Goal: Transaction & Acquisition: Purchase product/service

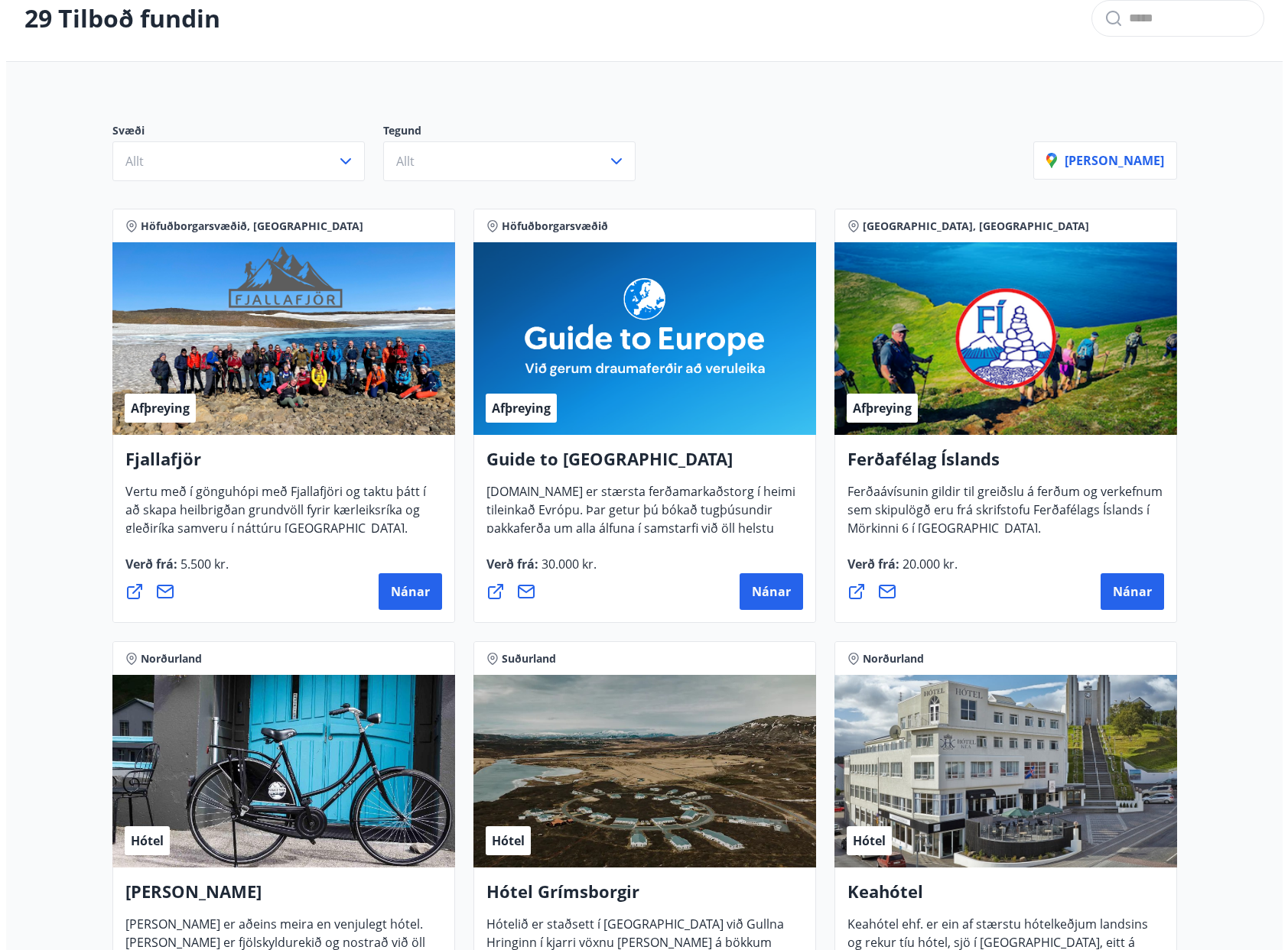
scroll to position [77, 0]
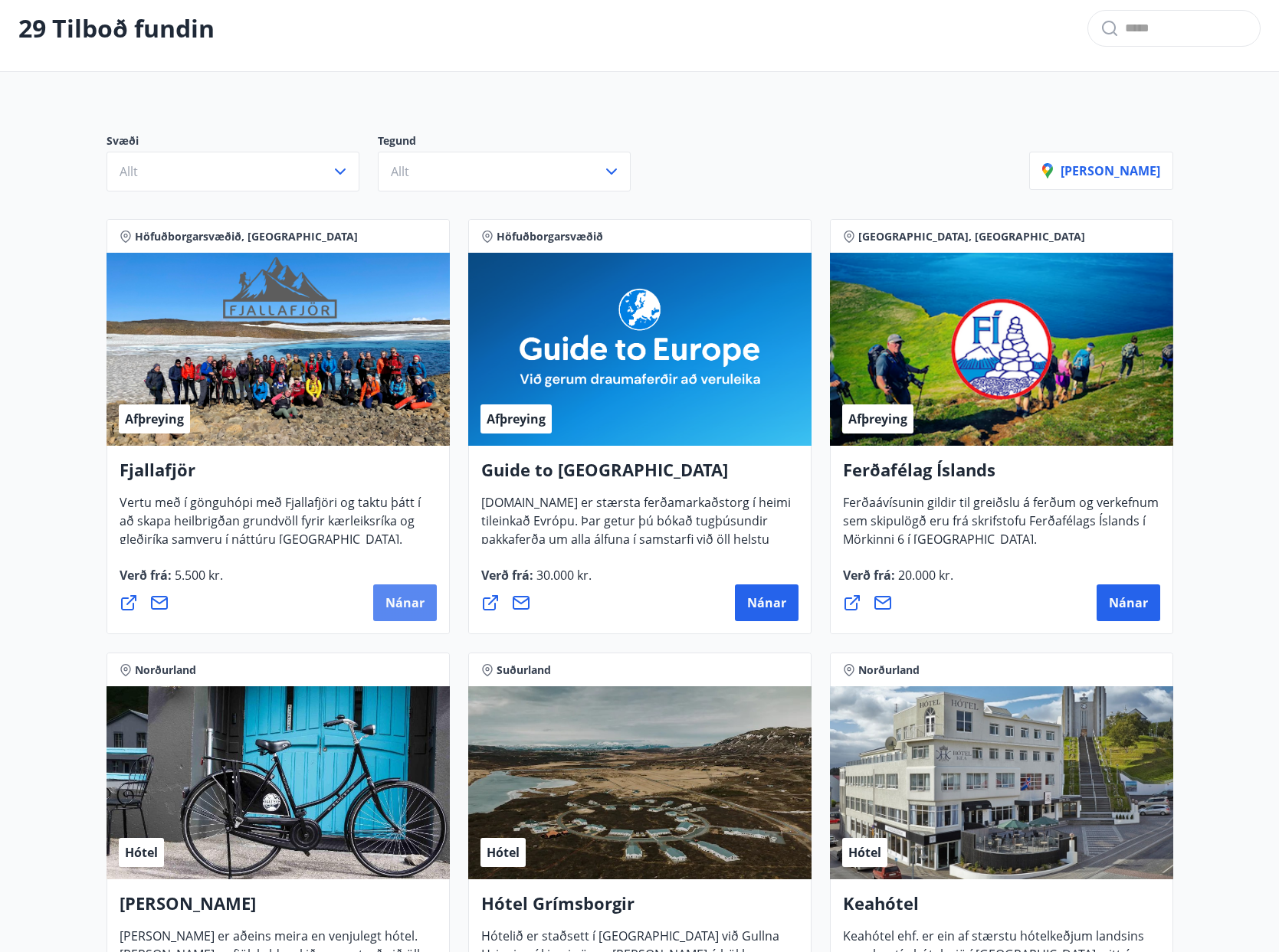
click at [395, 598] on span "Nánar" at bounding box center [404, 603] width 39 height 17
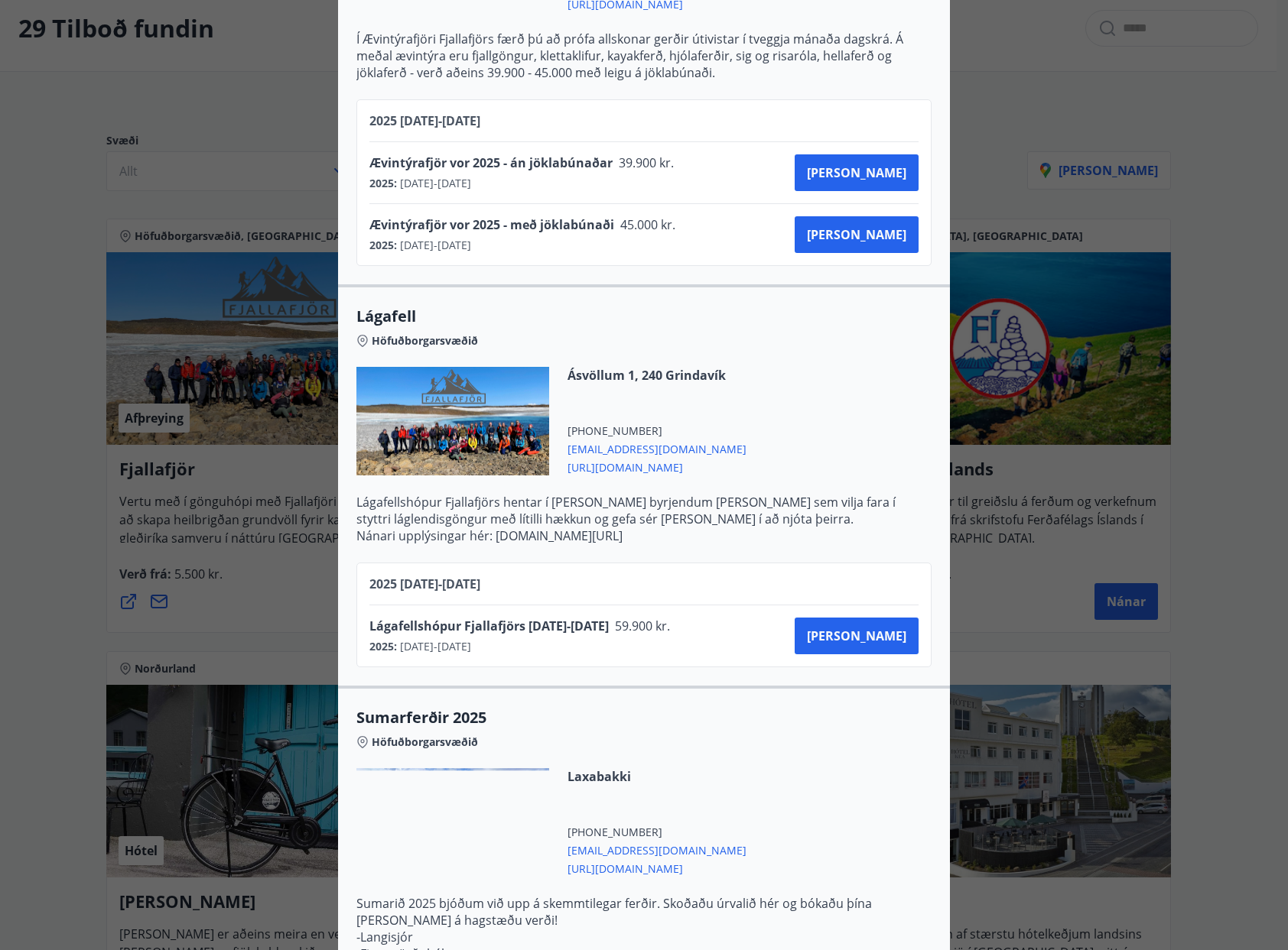
scroll to position [1223, 0]
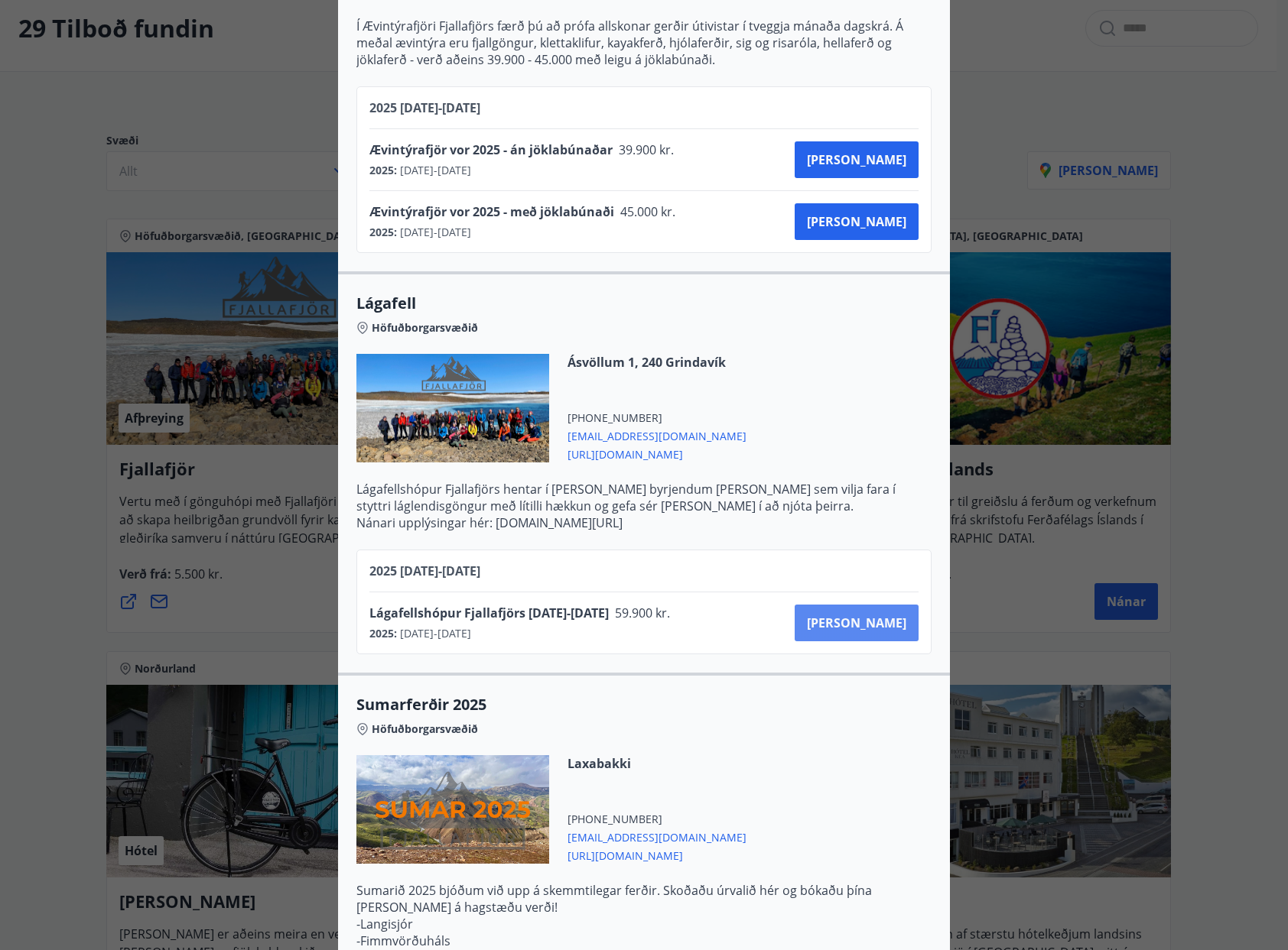
click at [870, 625] on span "[PERSON_NAME]" at bounding box center [857, 623] width 99 height 17
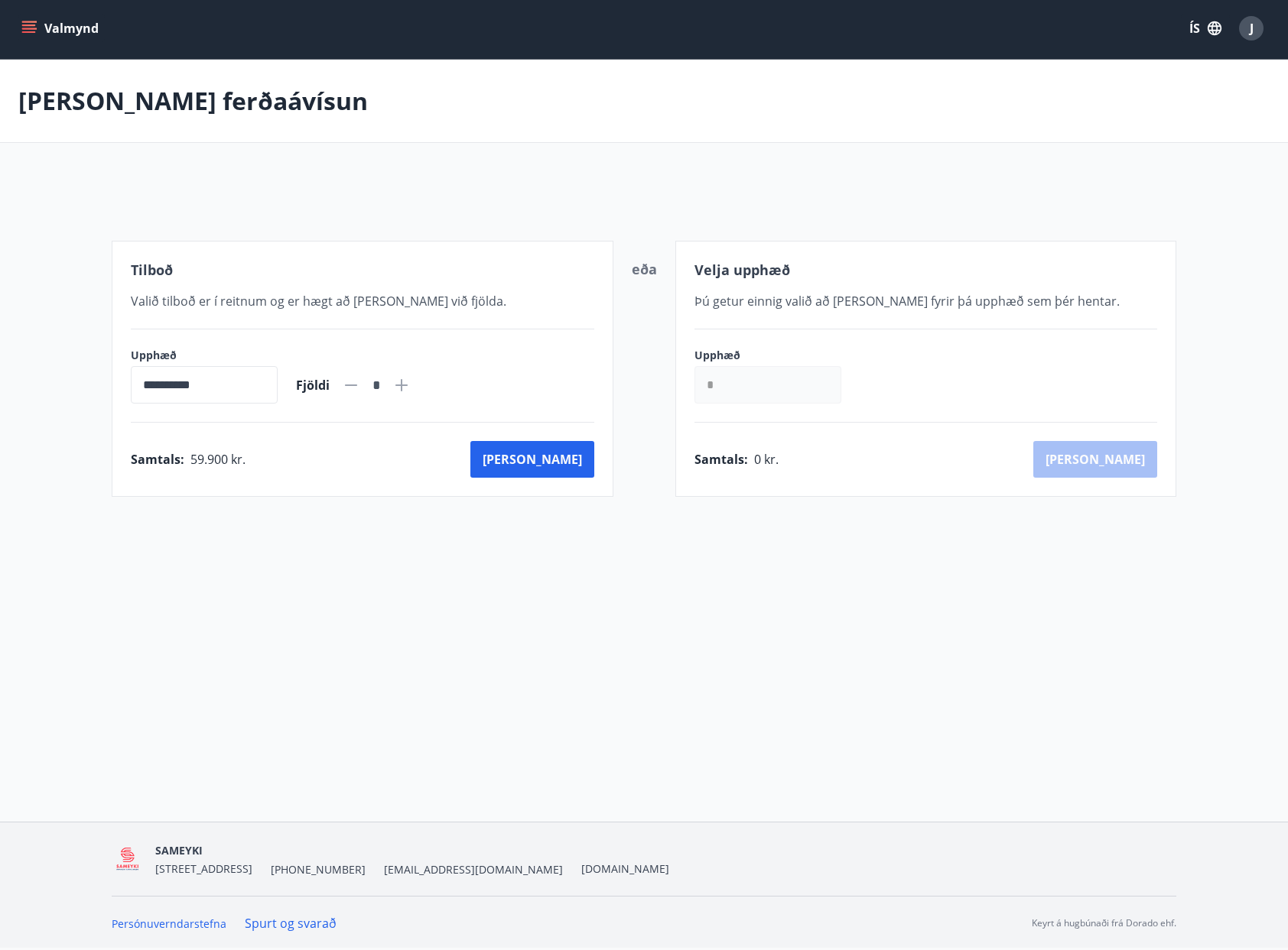
scroll to position [3, 0]
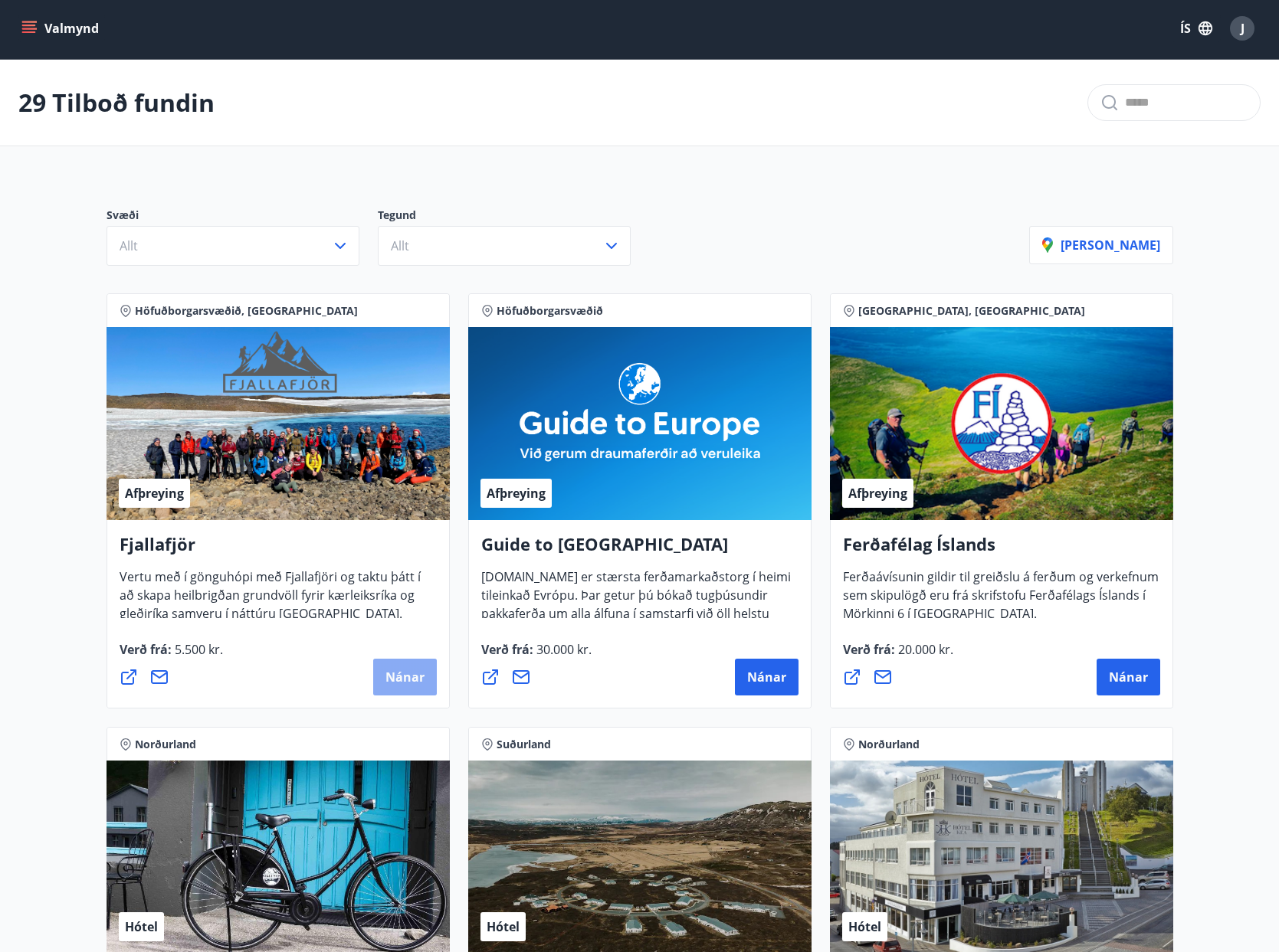
click at [402, 675] on span "Nánar" at bounding box center [404, 677] width 39 height 17
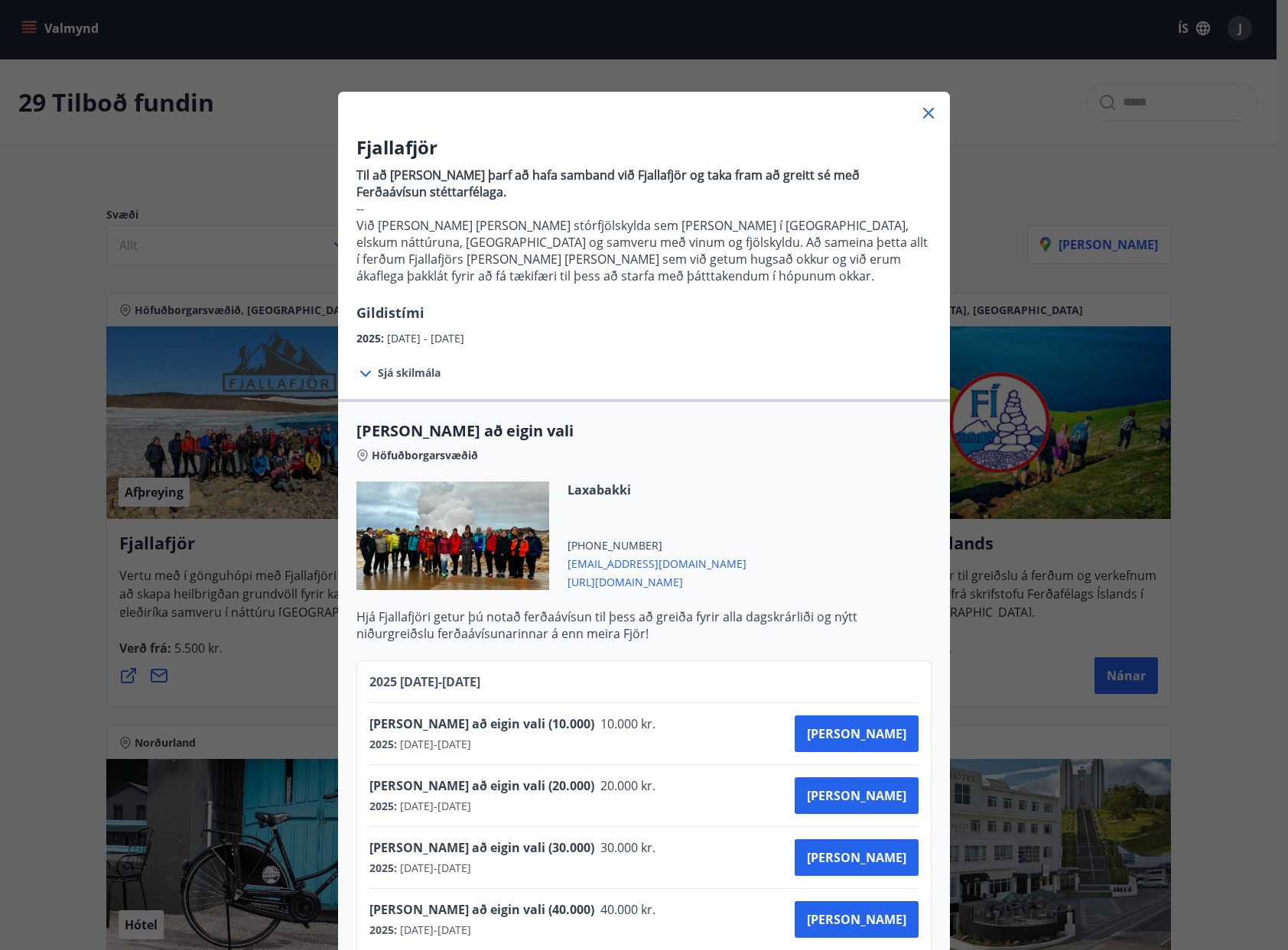
click at [271, 679] on div "Fjallafjör Til að [PERSON_NAME] þarf að hafa samband við Fjallafjör og taka fra…" at bounding box center [644, 475] width 1288 height 950
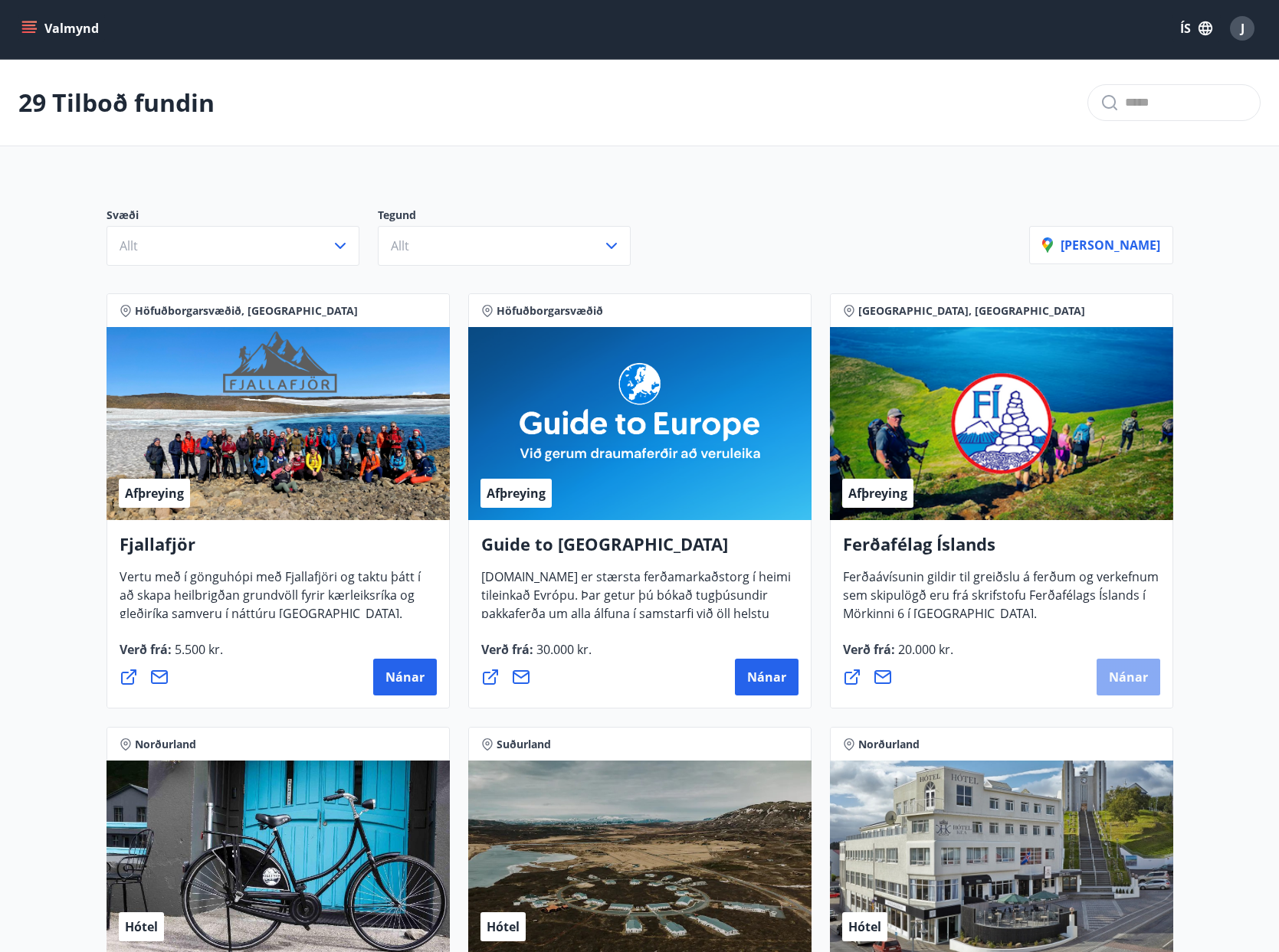
click at [1138, 674] on span "Nánar" at bounding box center [1128, 677] width 39 height 17
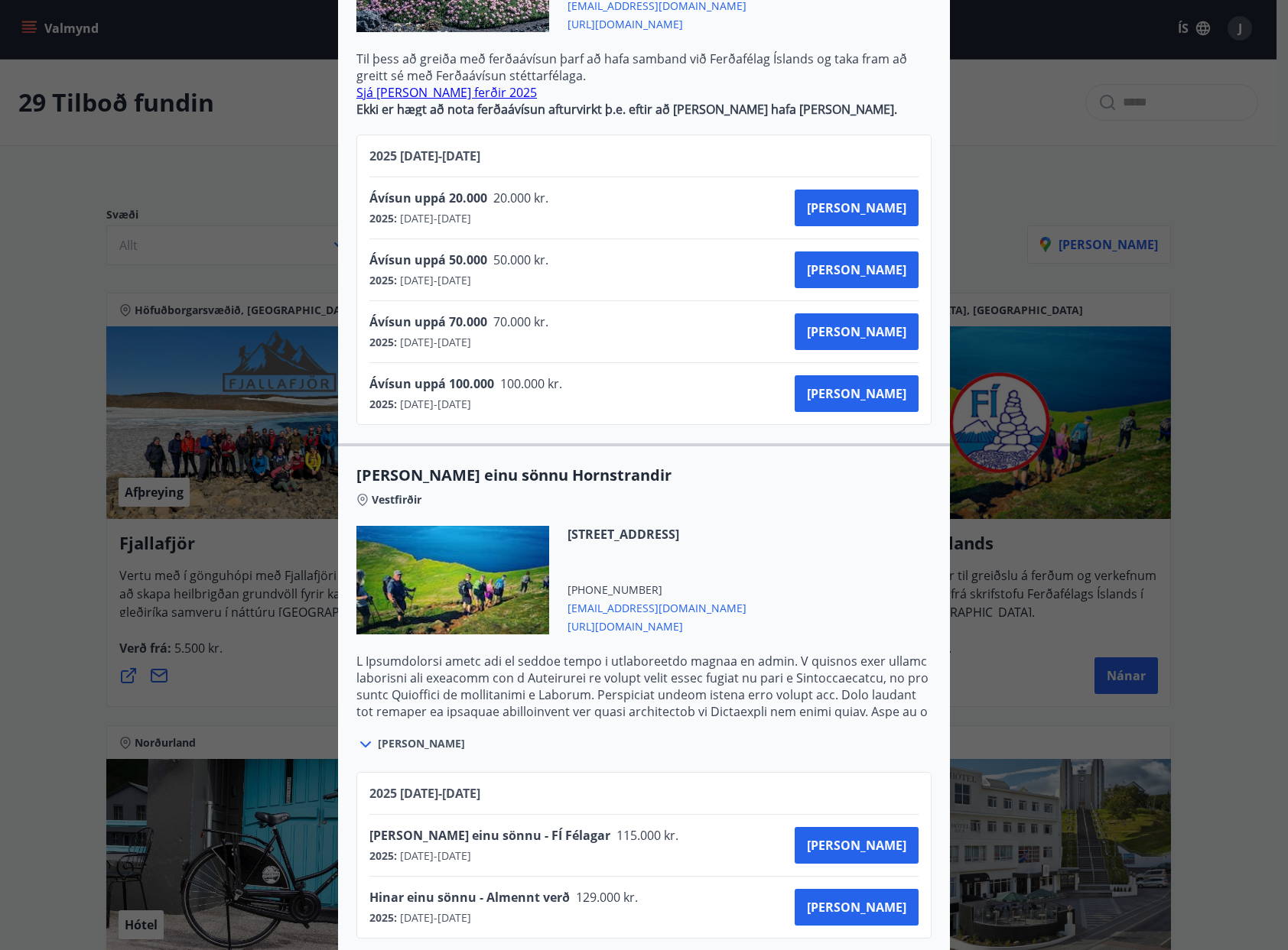
scroll to position [475, 0]
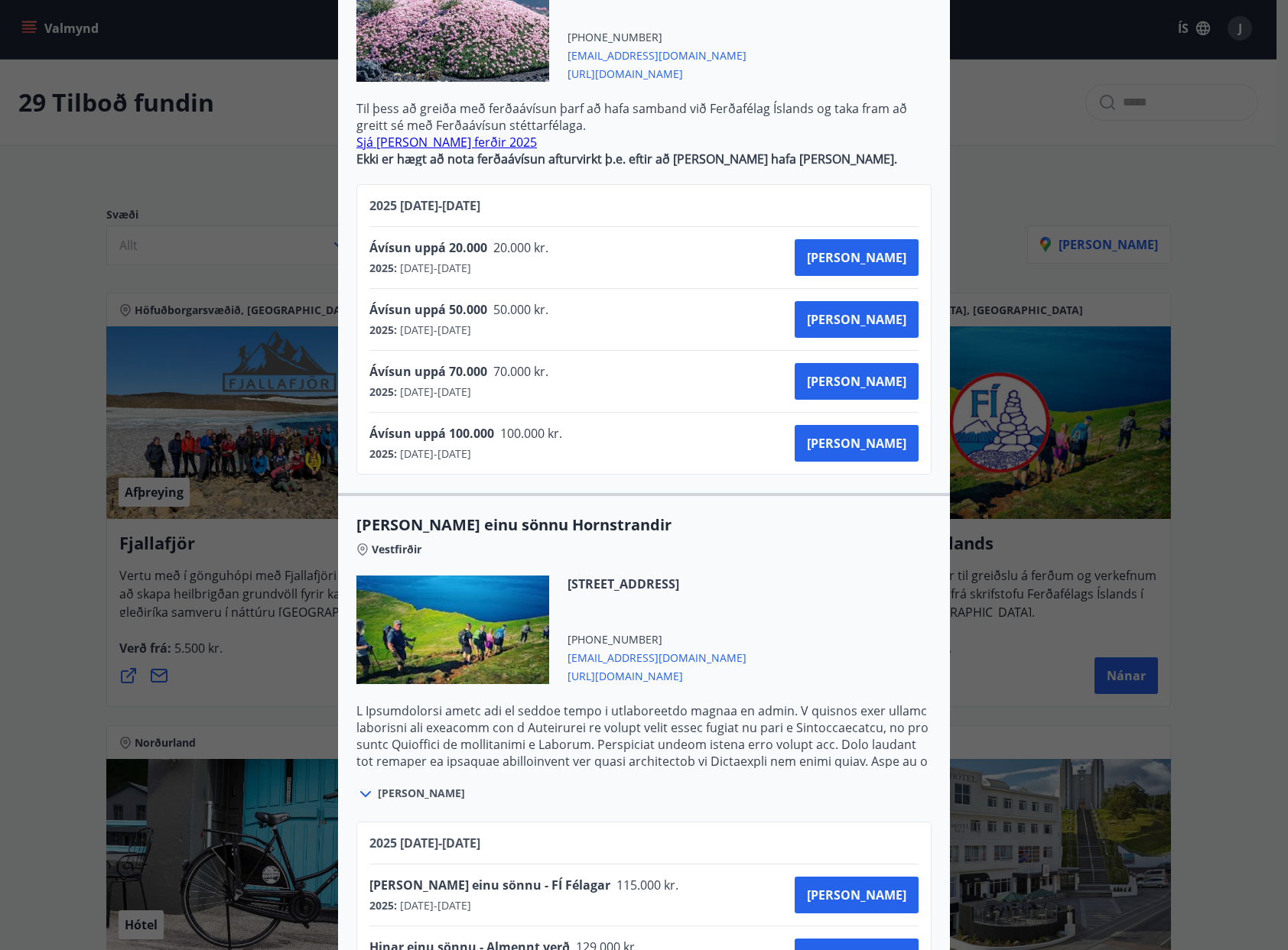
click at [1253, 609] on div "Ferðafélag Íslands Ferðirnar eru bókaðar hjá Ferðafélagi Íslands í síma 568 253…" at bounding box center [644, 475] width 1288 height 950
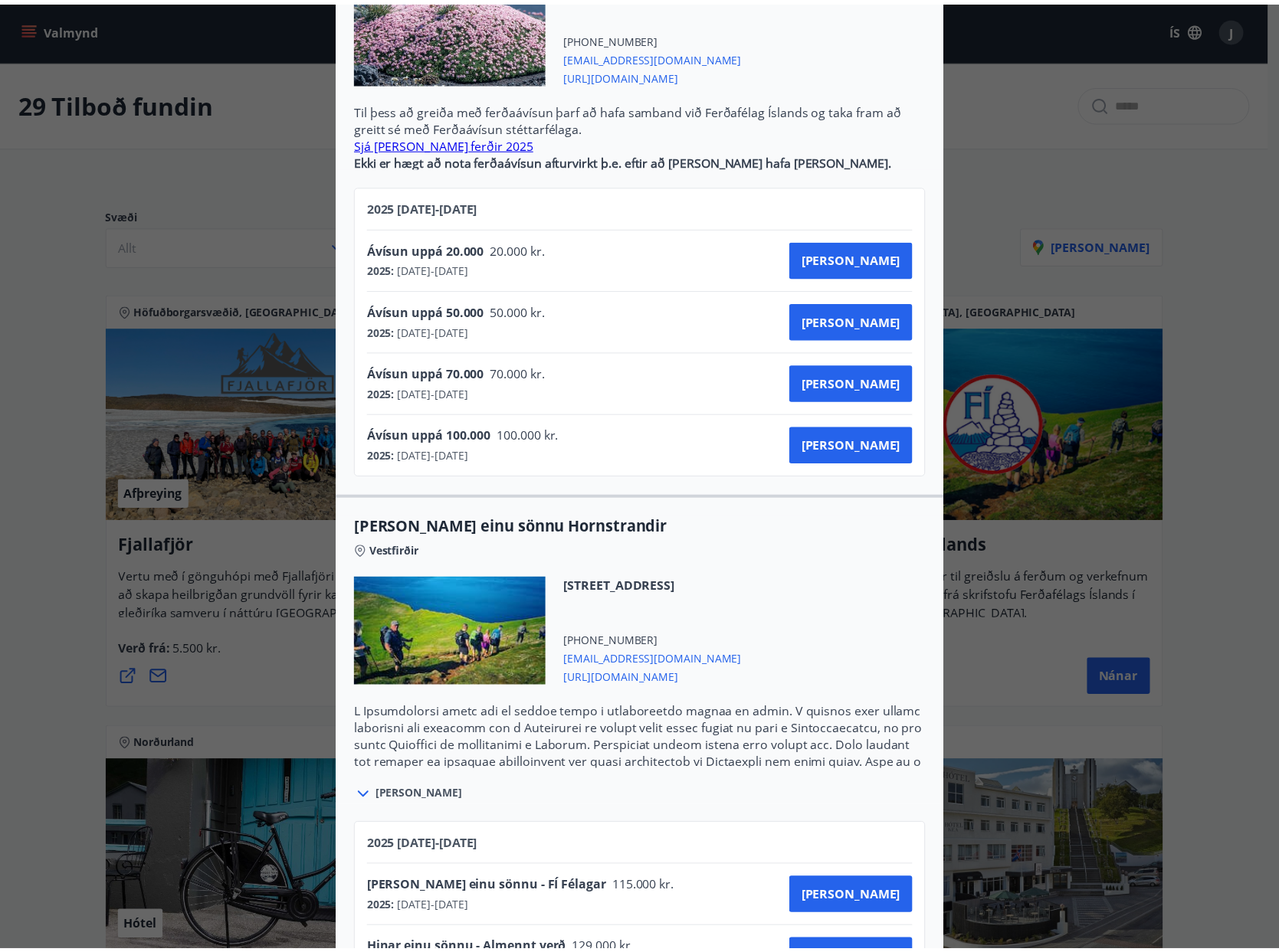
scroll to position [0, 0]
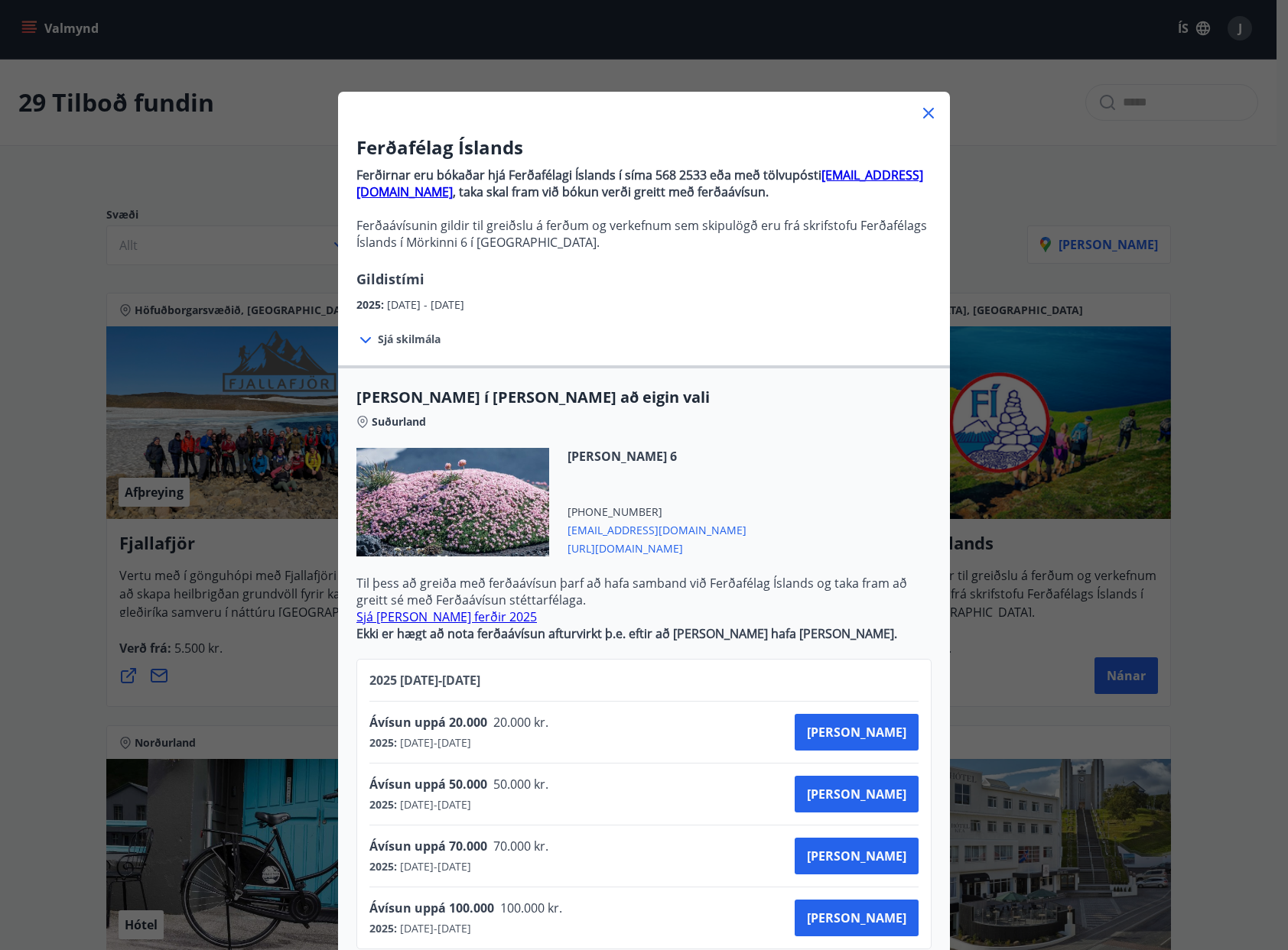
click at [1218, 592] on div "Ferðafélag Íslands Ferðirnar eru bókaðar hjá Ferðafélagi Íslands í síma 568 253…" at bounding box center [644, 475] width 1288 height 950
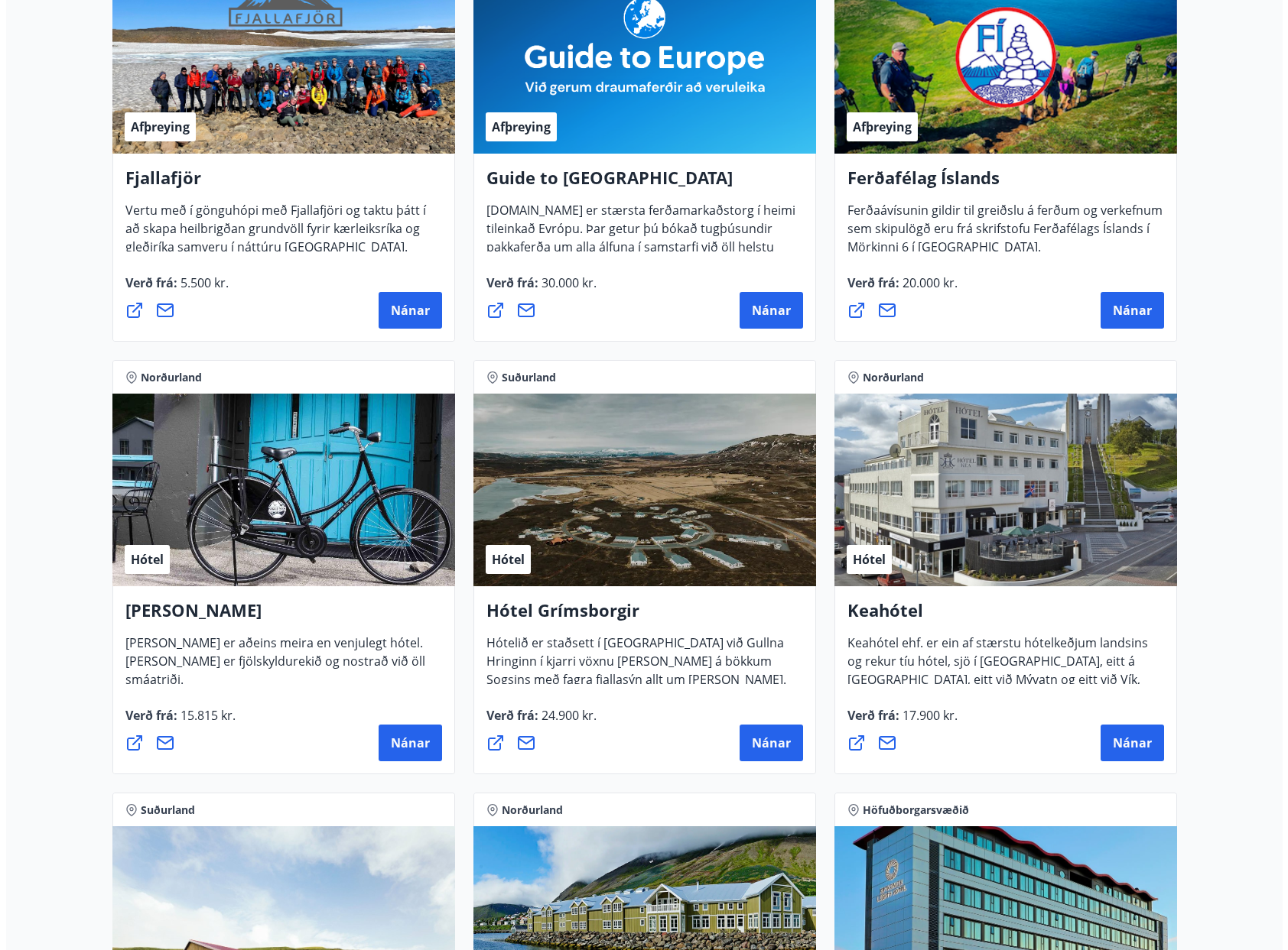
scroll to position [461, 0]
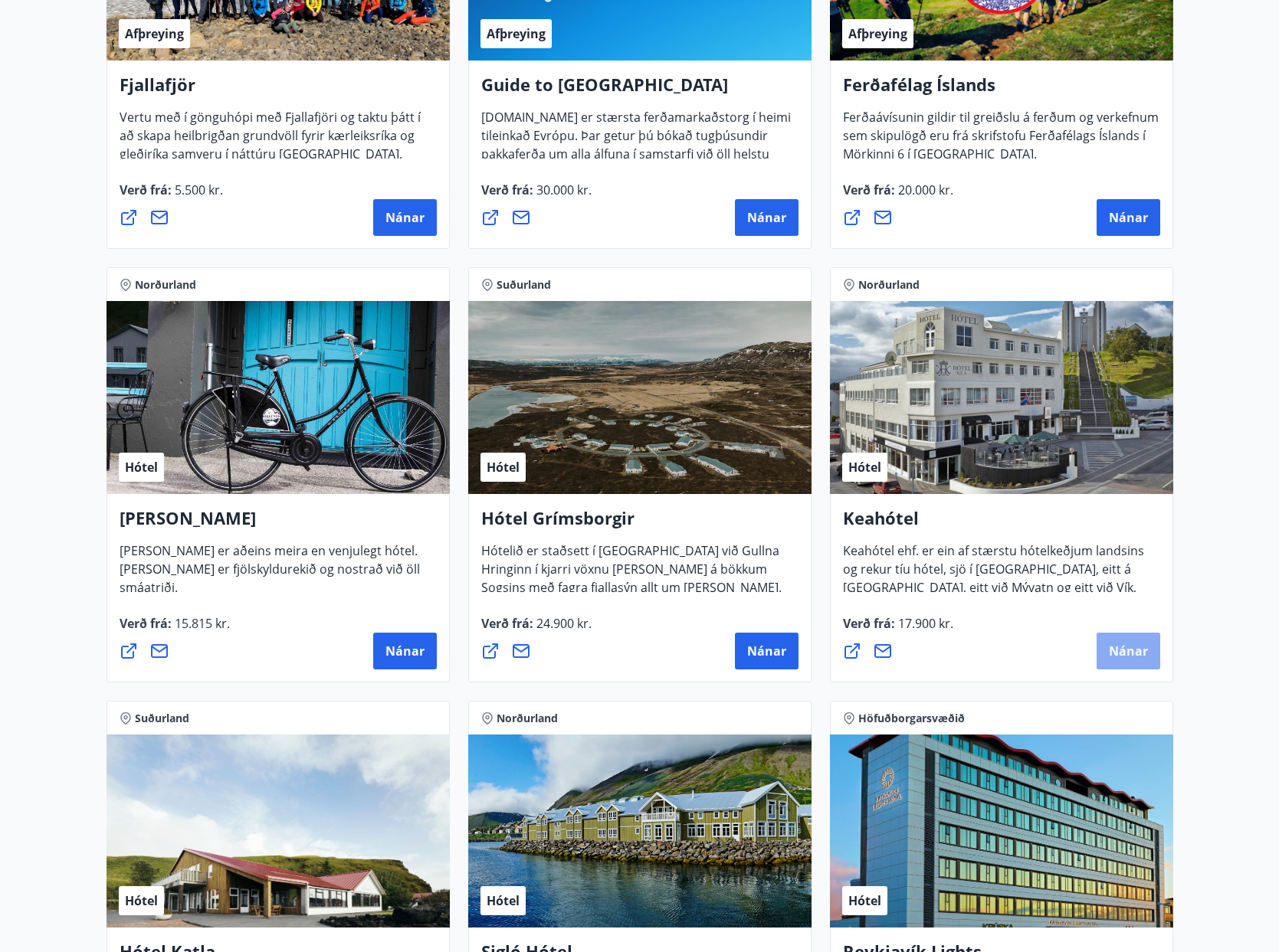
click at [1129, 646] on span "Nánar" at bounding box center [1128, 651] width 39 height 17
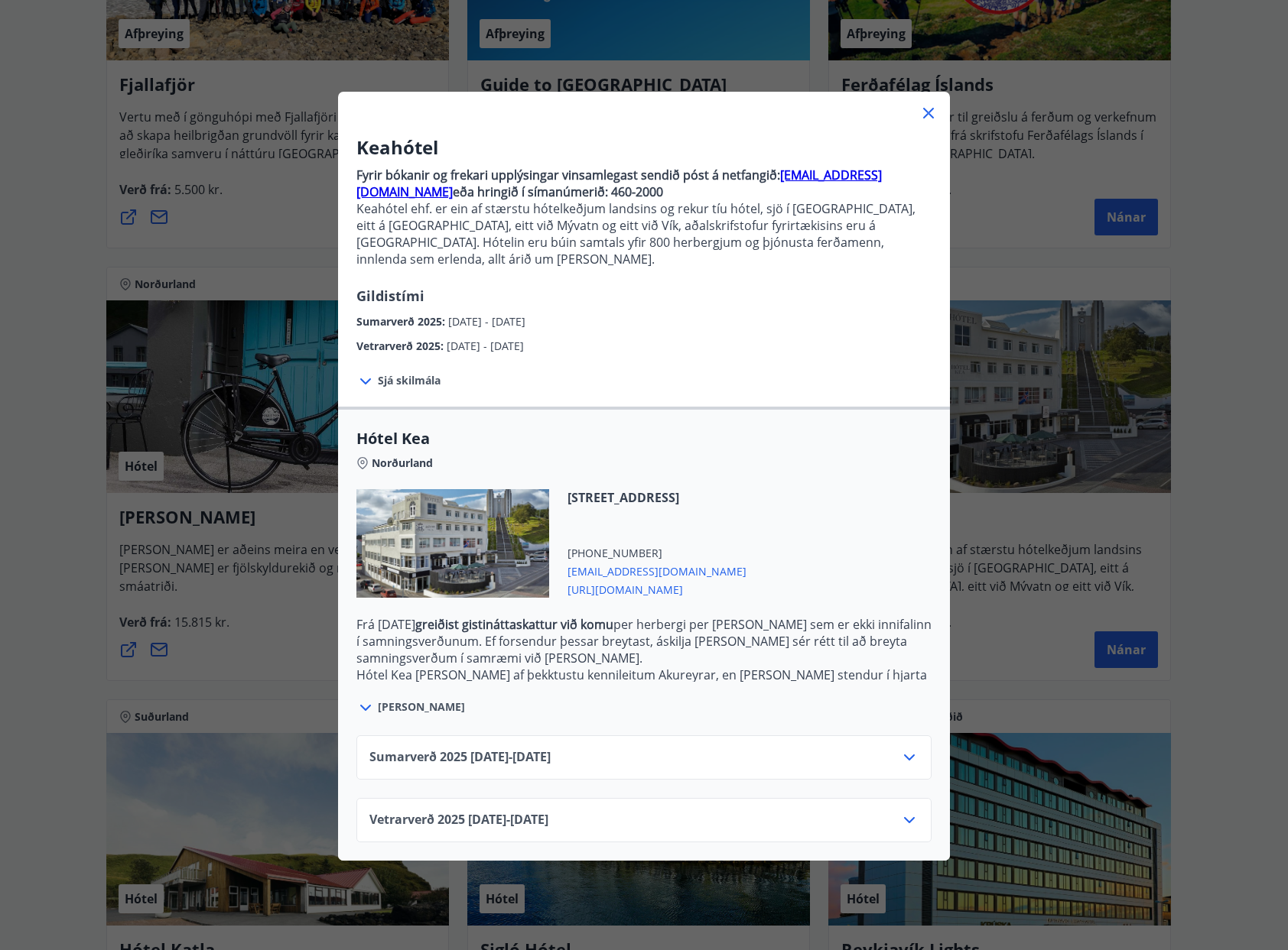
click at [904, 754] on icon at bounding box center [910, 757] width 11 height 6
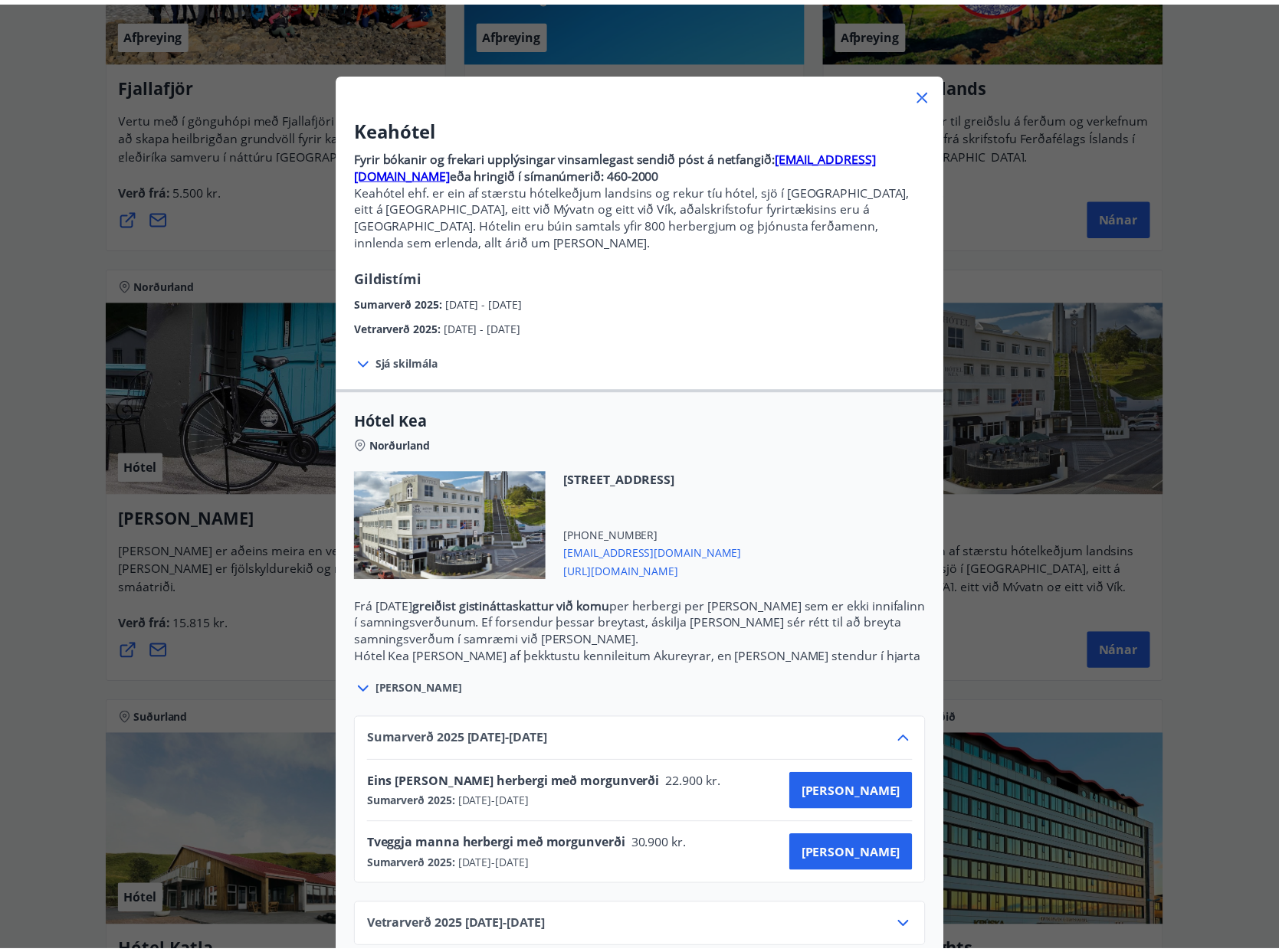
scroll to position [29, 0]
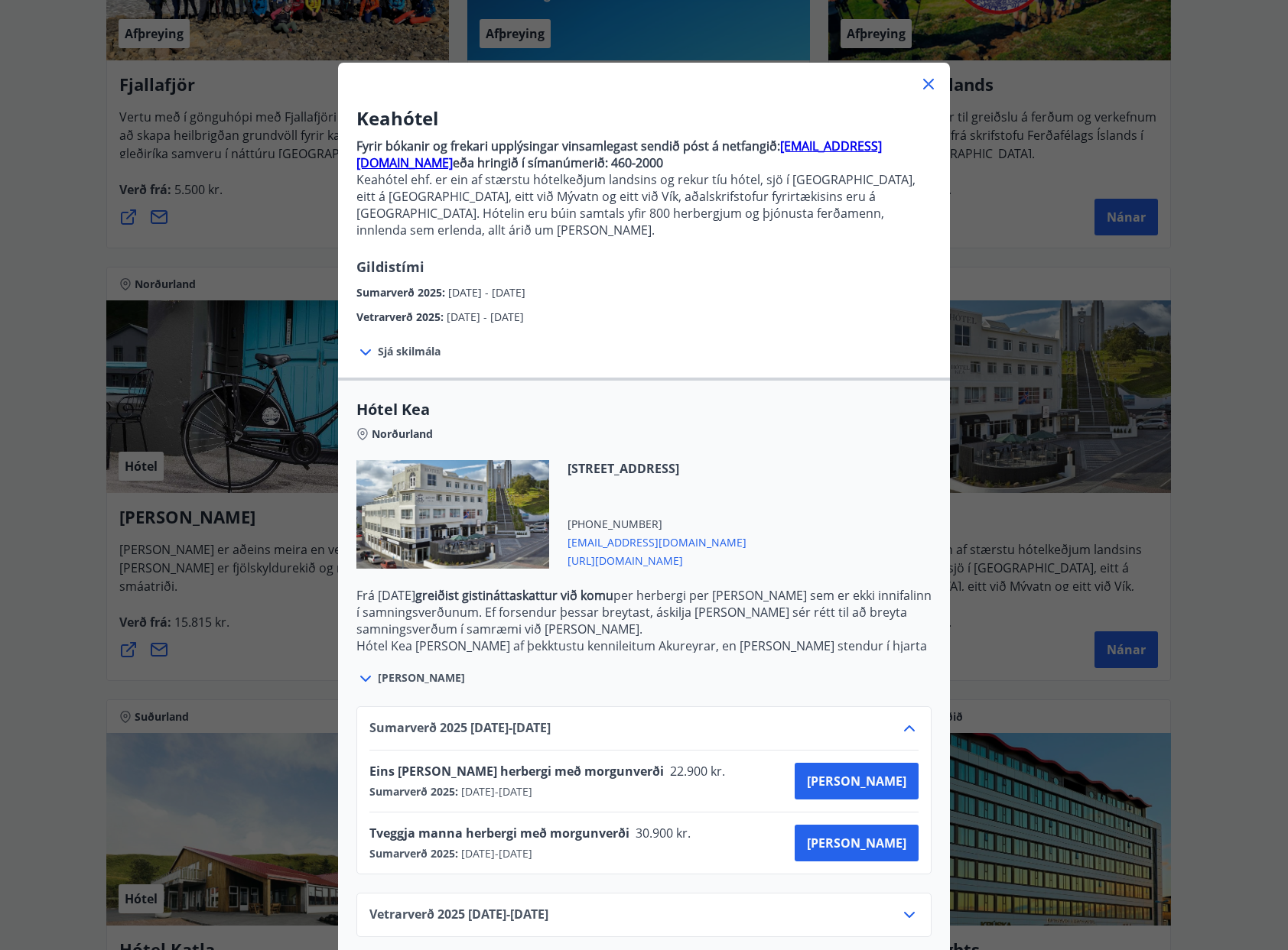
click at [921, 79] on icon at bounding box center [929, 84] width 18 height 18
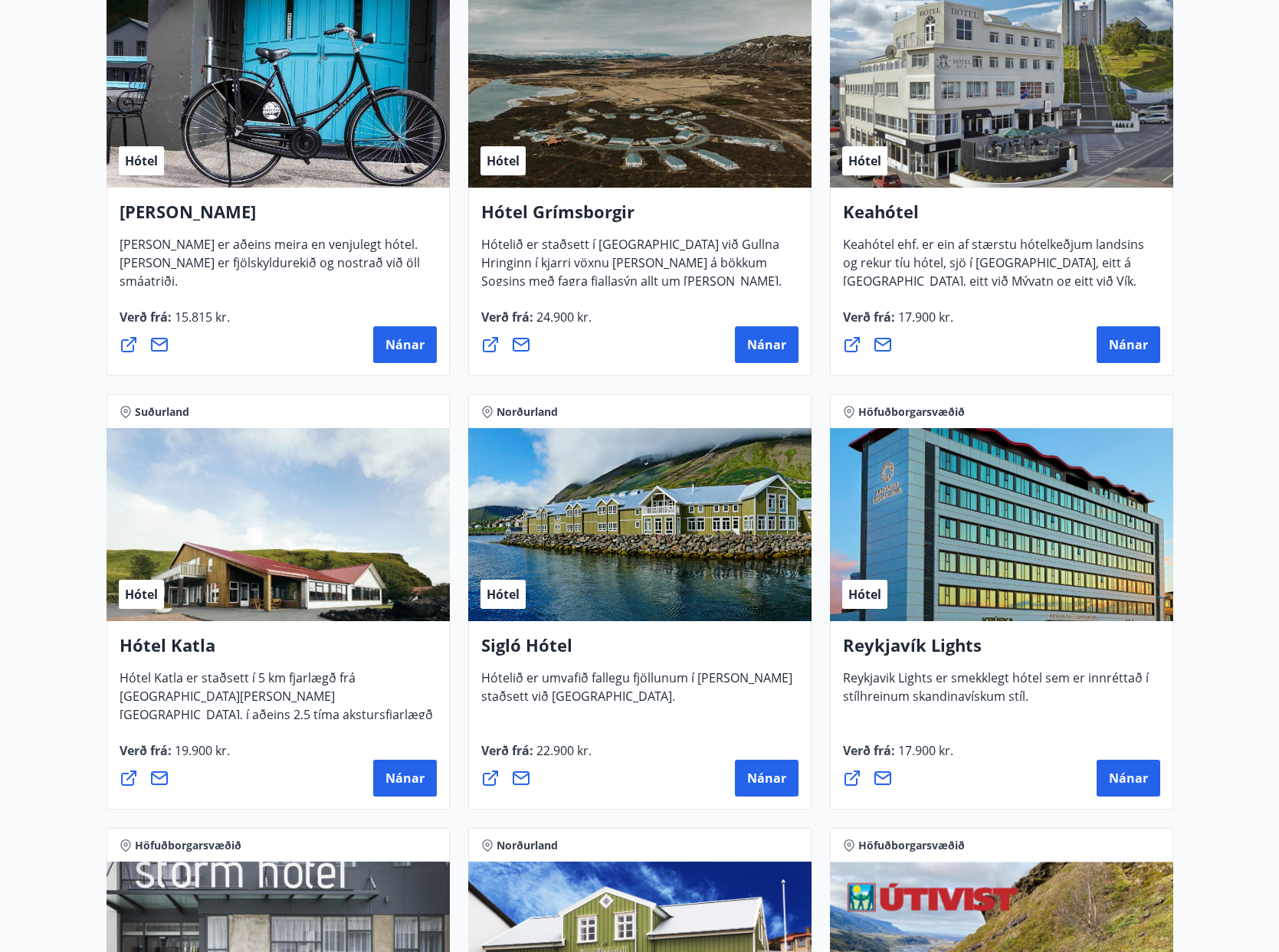
scroll to position [0, 0]
